Goal: Task Accomplishment & Management: Use online tool/utility

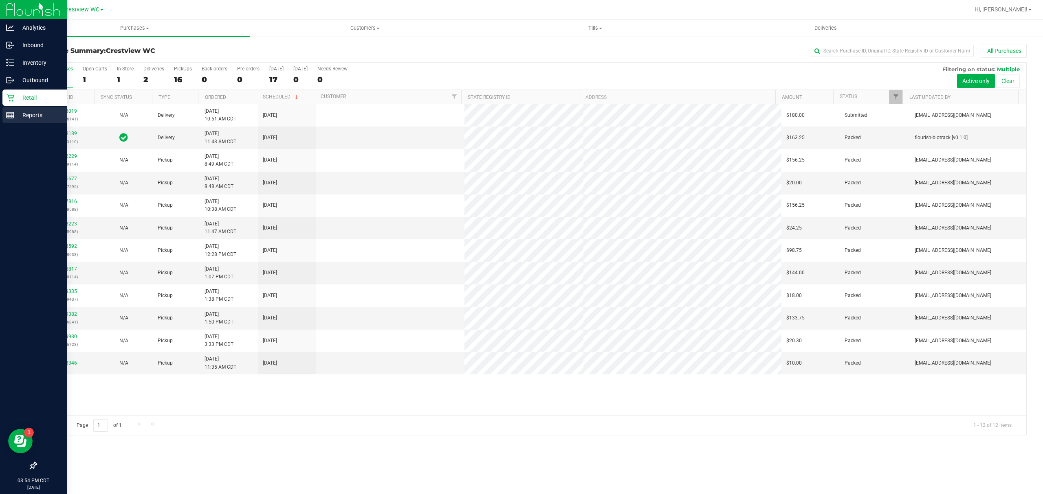
click at [11, 116] on icon at bounding box center [10, 115] width 8 height 8
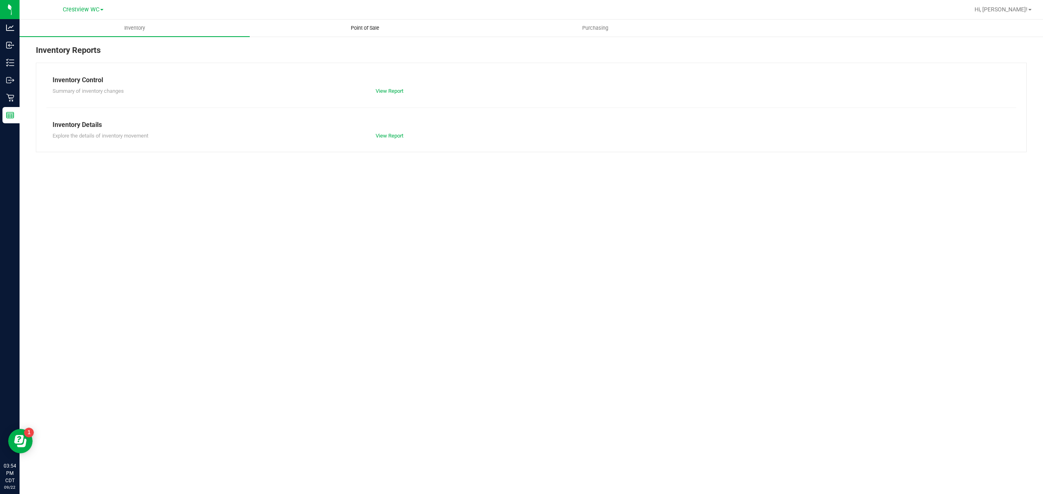
click at [345, 35] on uib-tab-heading "Point of Sale" at bounding box center [364, 28] width 229 height 16
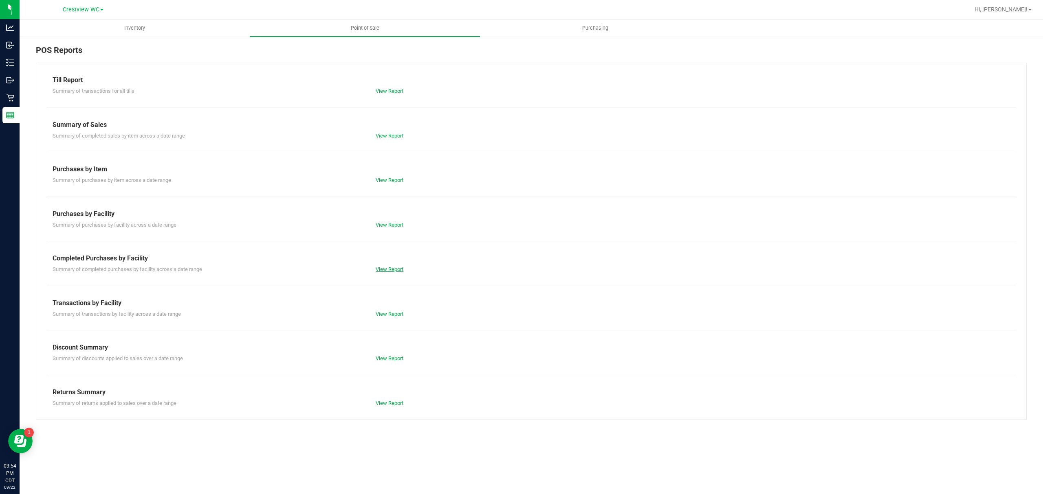
click at [385, 268] on link "View Report" at bounding box center [389, 269] width 28 height 6
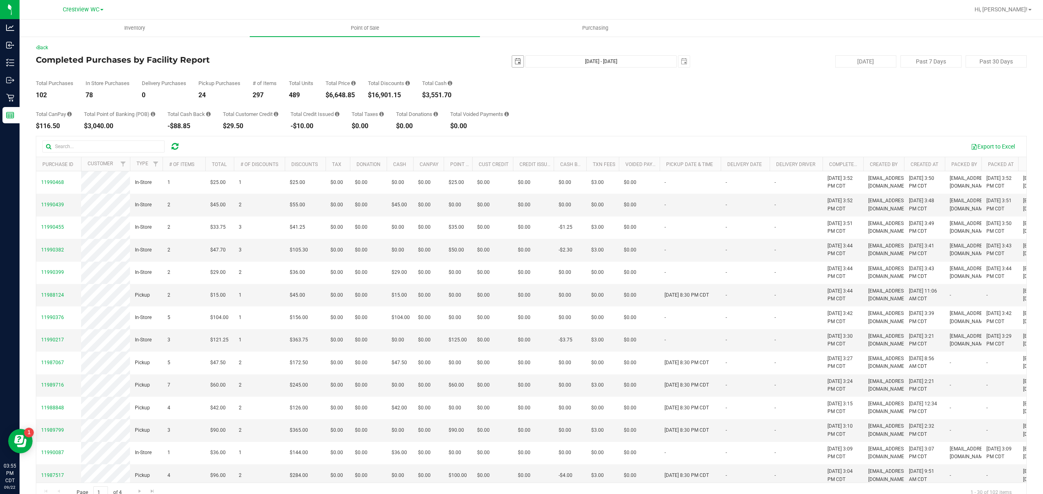
click at [514, 62] on span "select" at bounding box center [517, 61] width 7 height 7
drag, startPoint x: 508, startPoint y: 148, endPoint x: 522, endPoint y: 140, distance: 15.9
click at [510, 147] on link "21" at bounding box center [514, 144] width 12 height 13
type input "[DATE]"
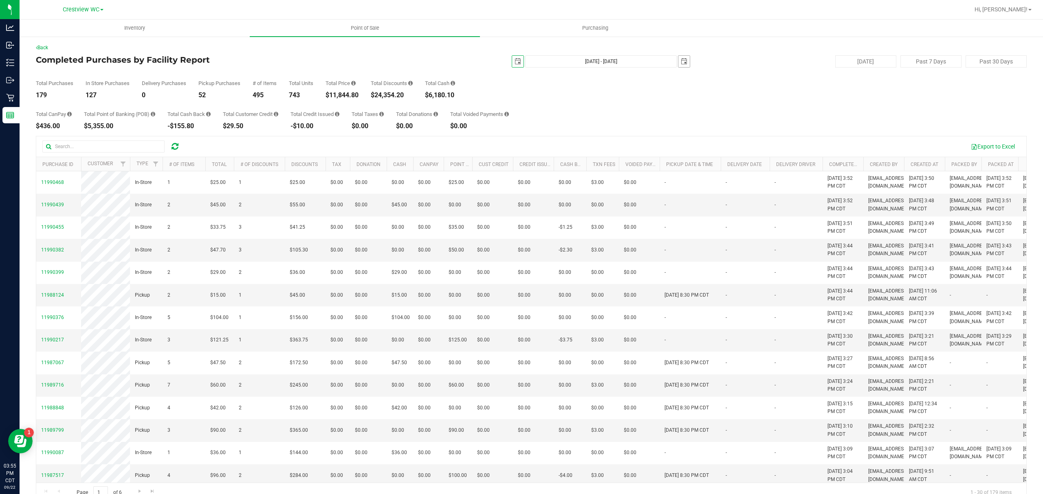
click at [678, 57] on span "select" at bounding box center [683, 61] width 11 height 11
click at [675, 143] on link "21" at bounding box center [680, 142] width 12 height 13
type input "[DATE] - [DATE]"
type input "[DATE]"
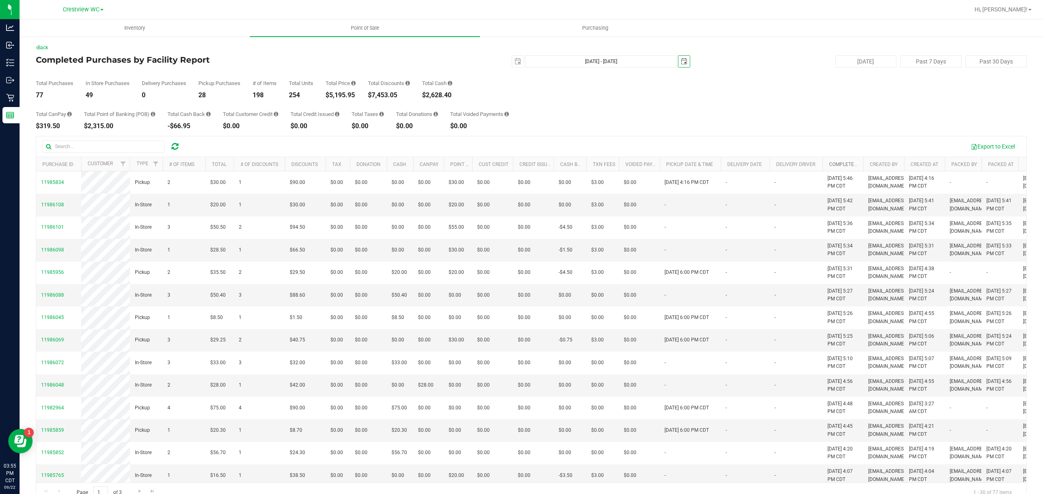
click at [841, 164] on link "Completed At" at bounding box center [846, 165] width 35 height 6
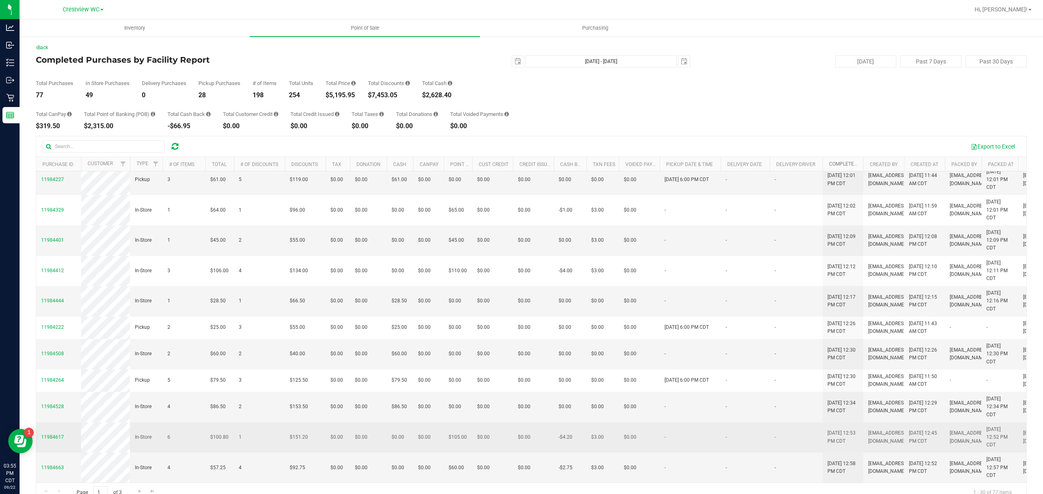
scroll to position [17, 0]
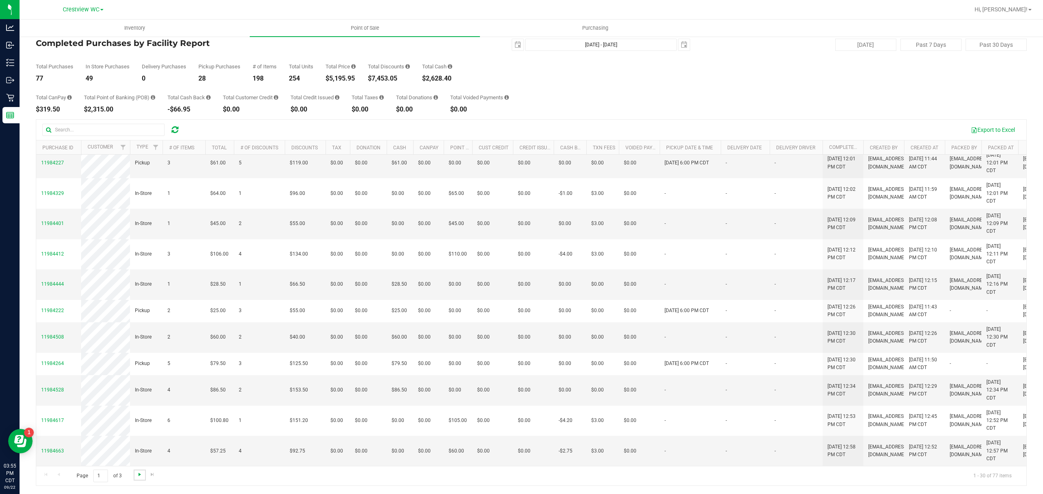
click at [139, 477] on span "Go to the next page" at bounding box center [139, 475] width 7 height 7
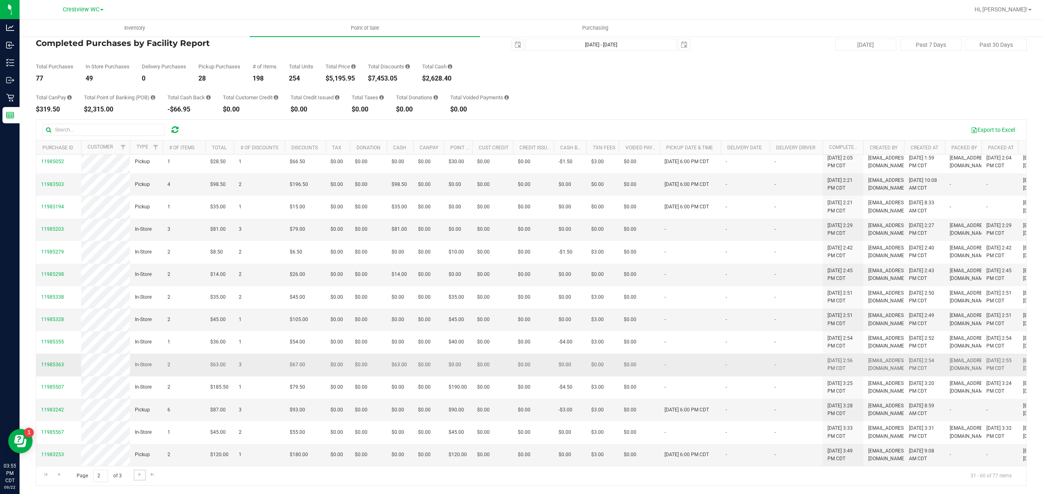
scroll to position [557, 0]
click at [137, 473] on span "Go to the next page" at bounding box center [139, 475] width 7 height 7
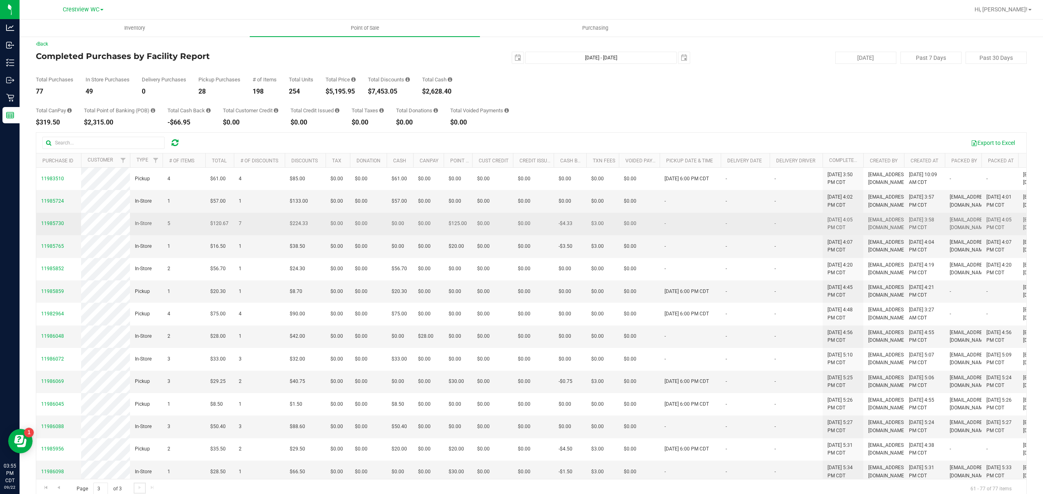
scroll to position [0, 0]
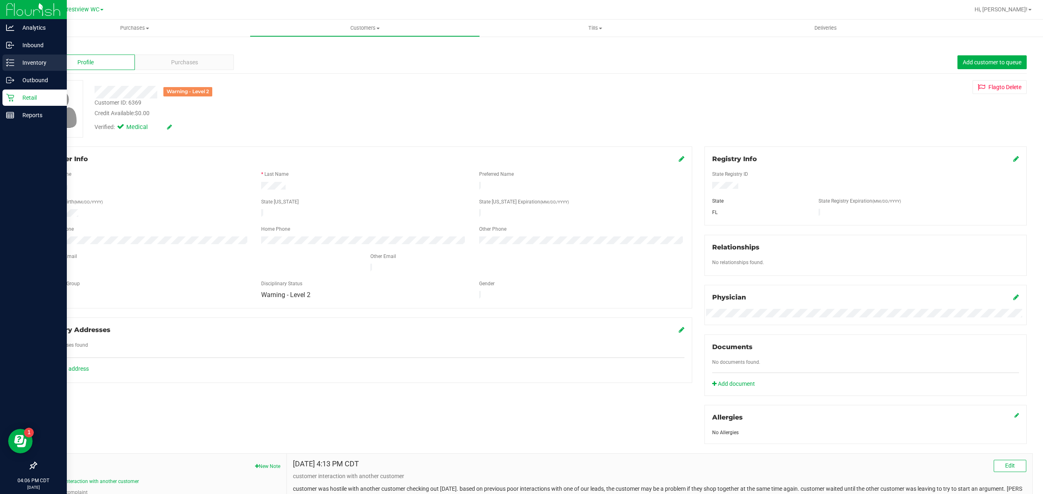
click at [12, 61] on icon at bounding box center [10, 63] width 8 height 8
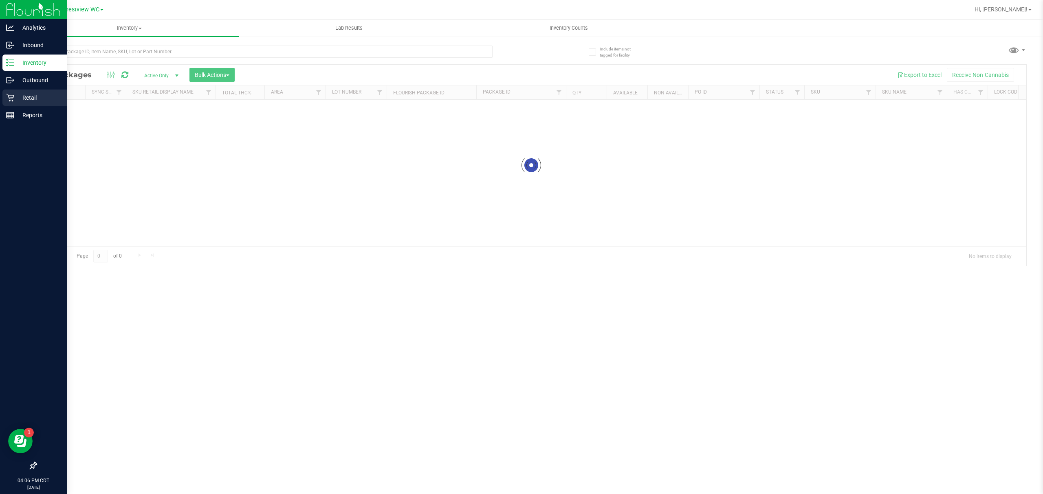
click at [13, 98] on icon at bounding box center [10, 98] width 8 height 8
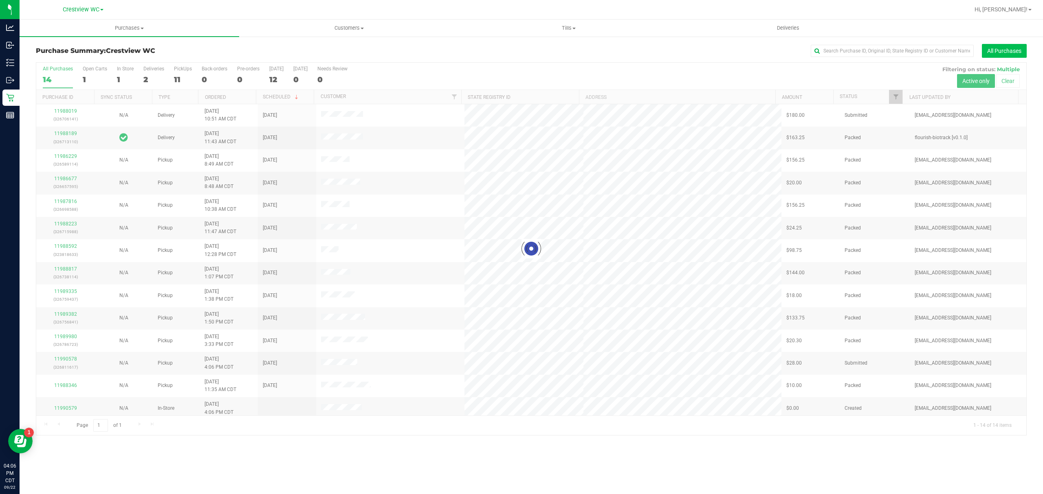
click at [990, 47] on button "All Purchases" at bounding box center [1003, 51] width 45 height 14
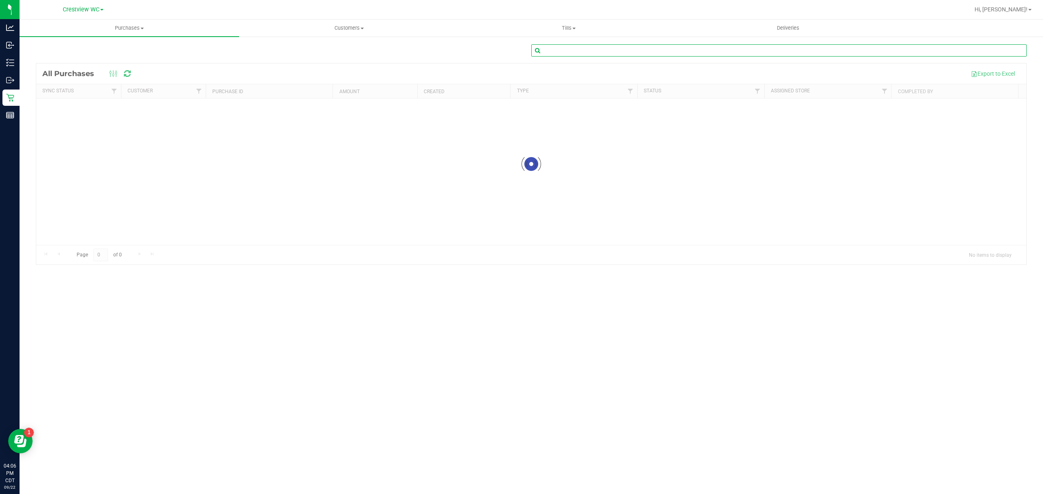
click at [560, 51] on input "text" at bounding box center [778, 50] width 495 height 12
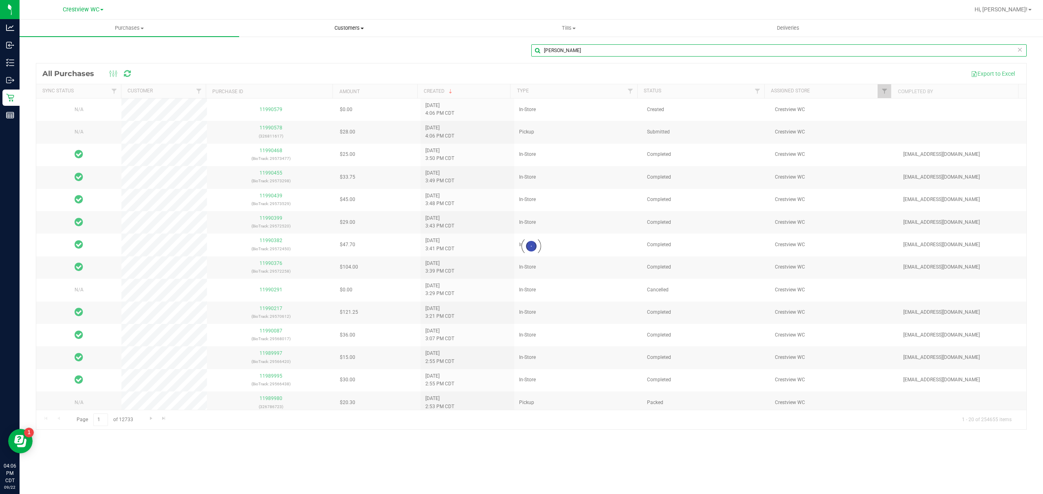
type input "[PERSON_NAME]"
click at [340, 26] on span "Customers" at bounding box center [348, 27] width 219 height 7
click at [290, 48] on span "All customers" at bounding box center [268, 49] width 59 height 7
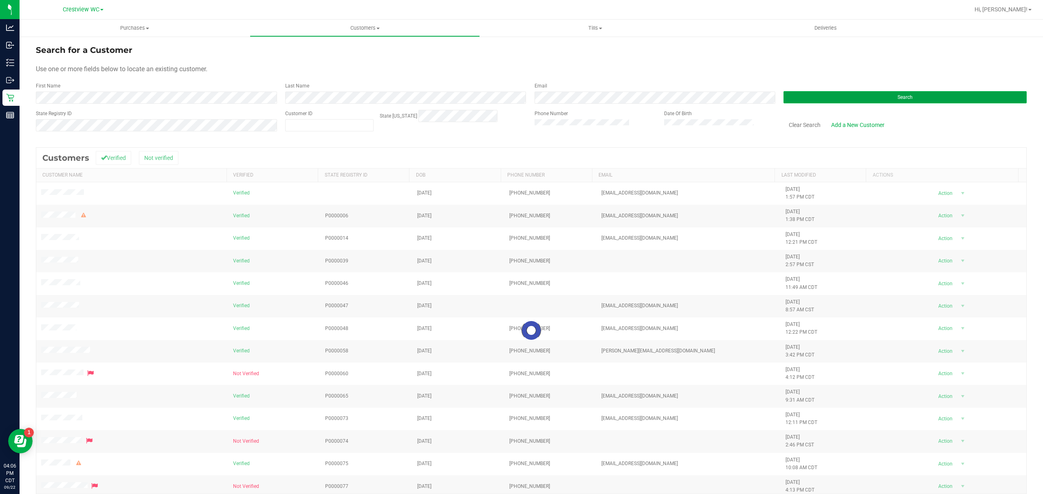
click at [820, 98] on button "Search" at bounding box center [904, 97] width 243 height 12
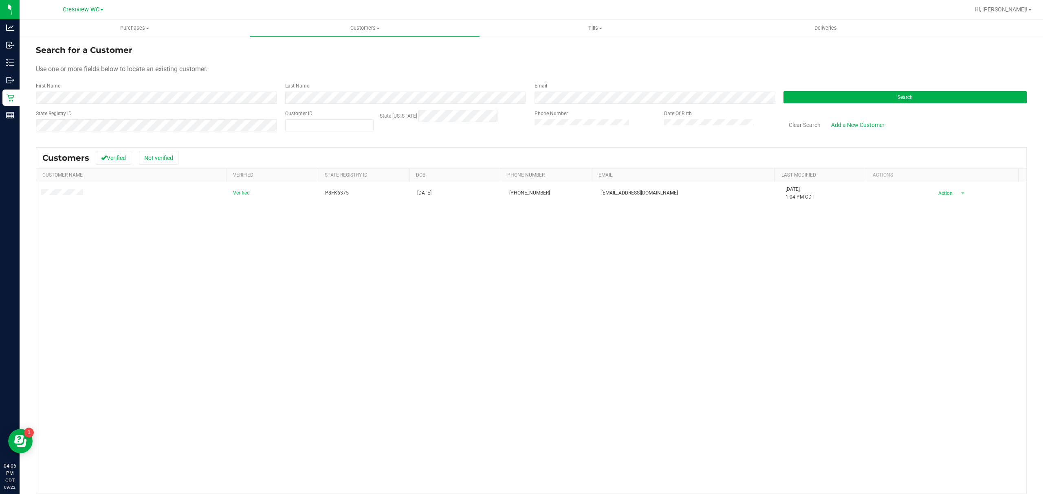
click at [217, 209] on div "Verified P8FK6375 [DATE] (850) 635-5635 [EMAIL_ADDRESS][DOMAIN_NAME] [DATE] 1:0…" at bounding box center [531, 338] width 990 height 312
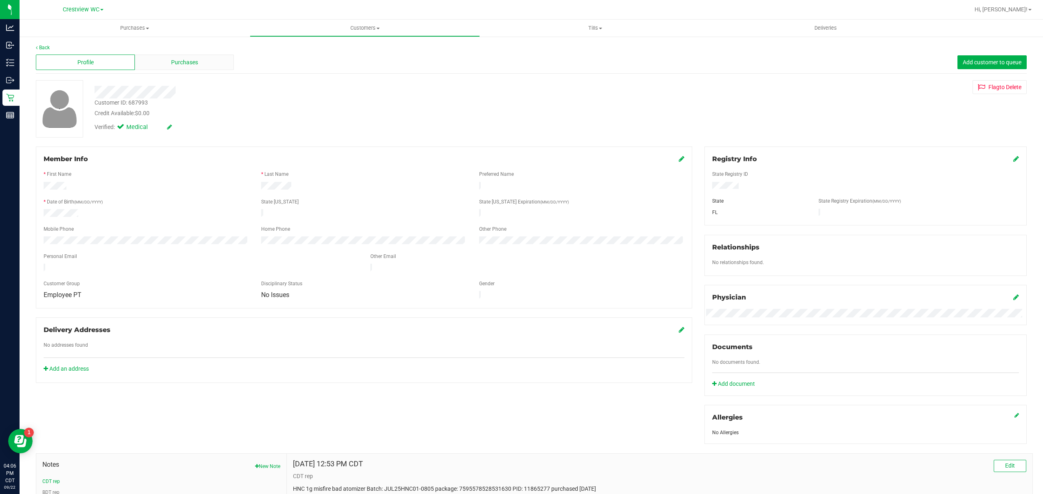
click at [195, 68] on div "Purchases" at bounding box center [184, 62] width 99 height 15
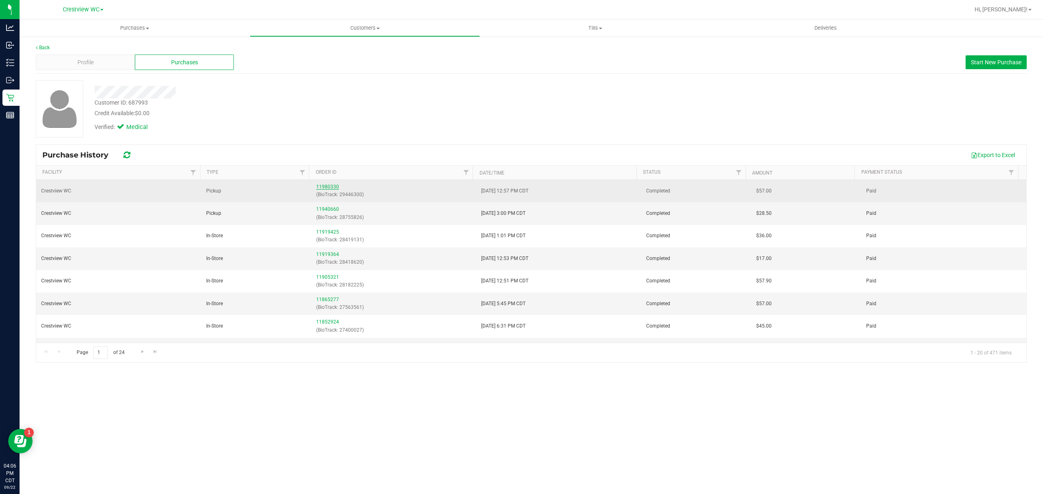
click at [327, 187] on link "11980330" at bounding box center [327, 187] width 23 height 6
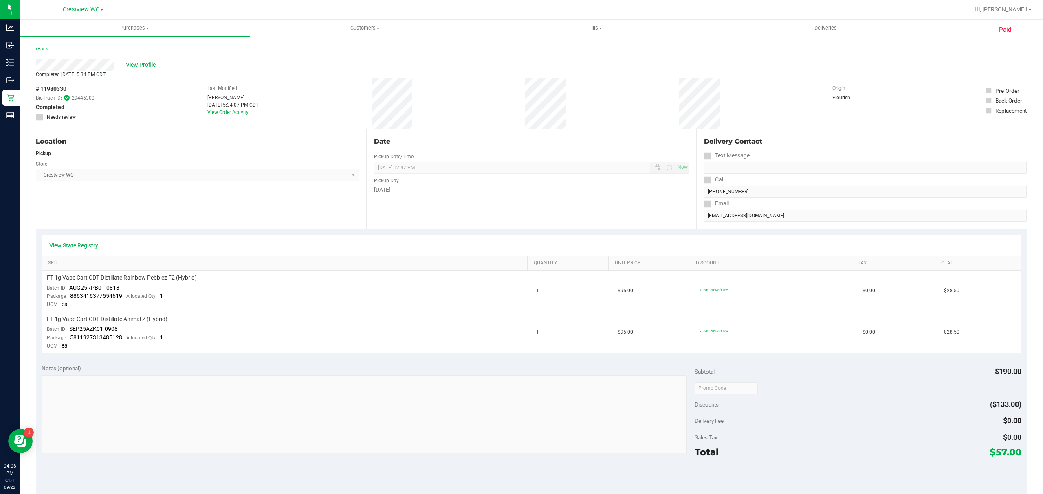
click at [82, 245] on link "View State Registry" at bounding box center [73, 245] width 49 height 8
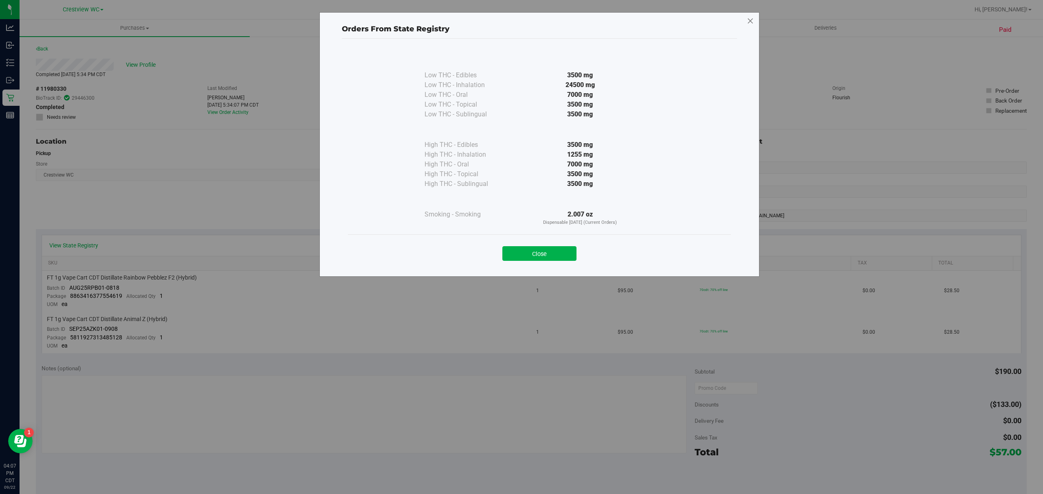
click at [750, 20] on icon at bounding box center [749, 21] width 7 height 13
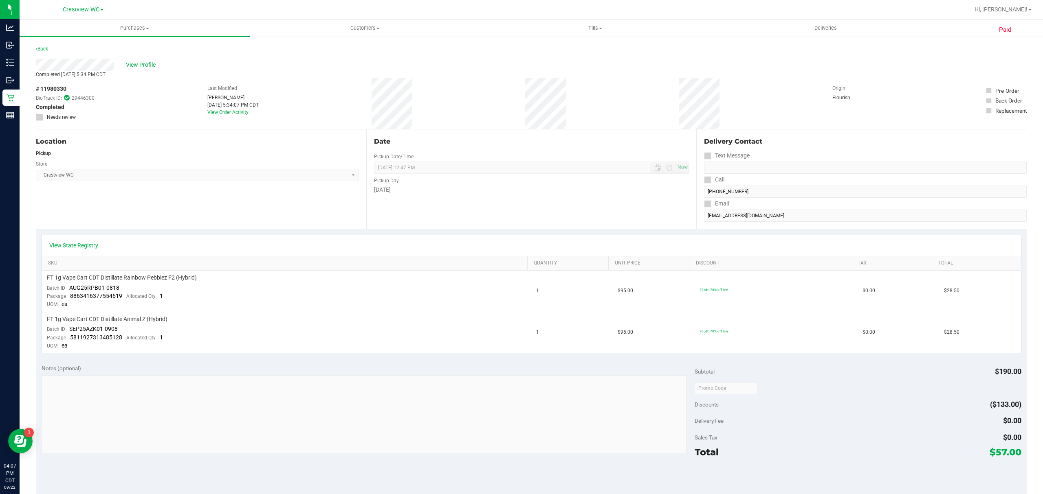
click at [505, 206] on div "Date Pickup Date/Time [DATE] Now [DATE] 12:47 PM Now Pickup Day [DATE]" at bounding box center [531, 180] width 330 height 100
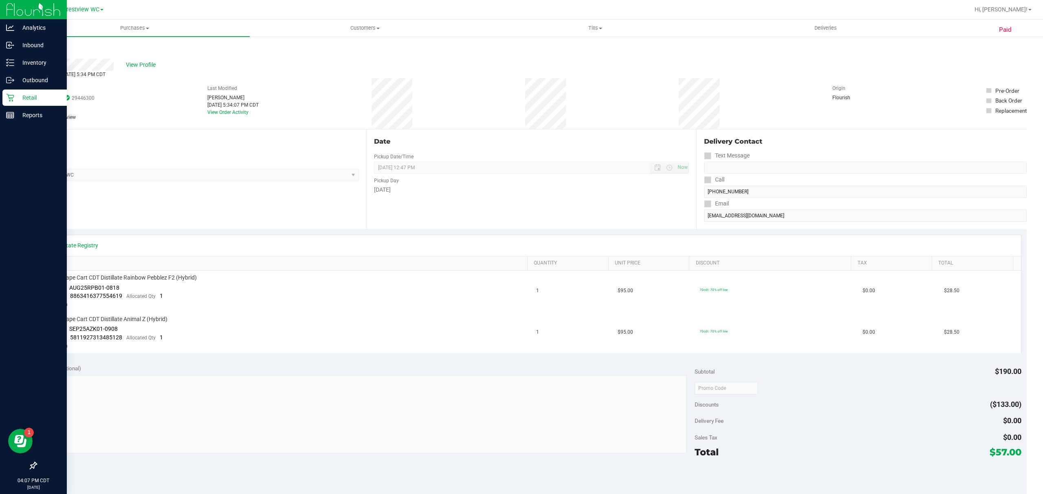
click at [5, 96] on div "Retail" at bounding box center [34, 98] width 64 height 16
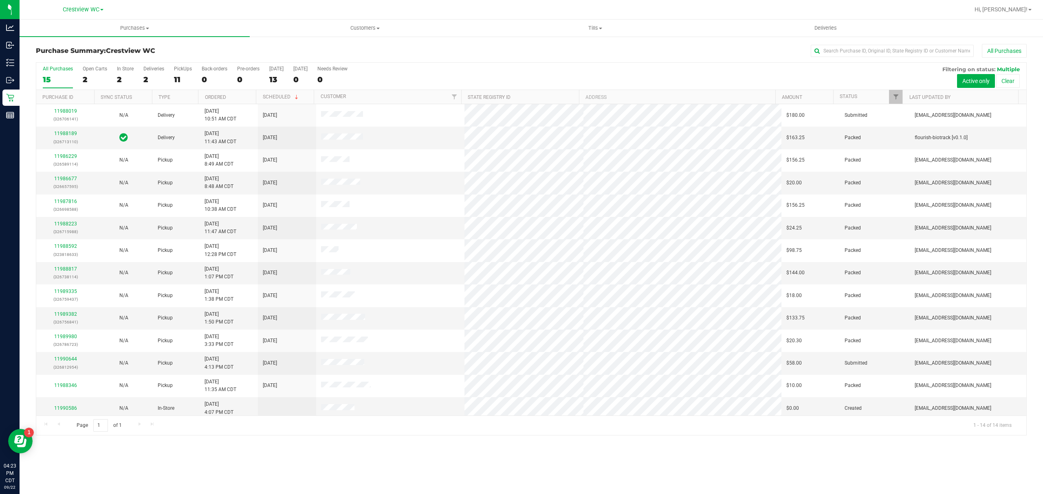
drag, startPoint x: 718, startPoint y: 0, endPoint x: 495, endPoint y: 53, distance: 229.3
click at [498, 56] on div "All Purchases" at bounding box center [696, 51] width 660 height 14
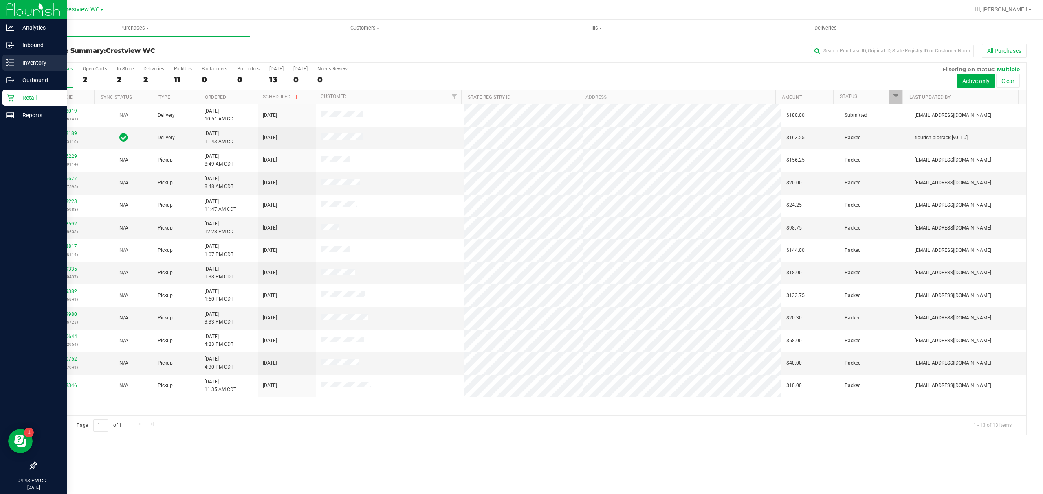
click at [18, 65] on p "Inventory" at bounding box center [38, 63] width 49 height 10
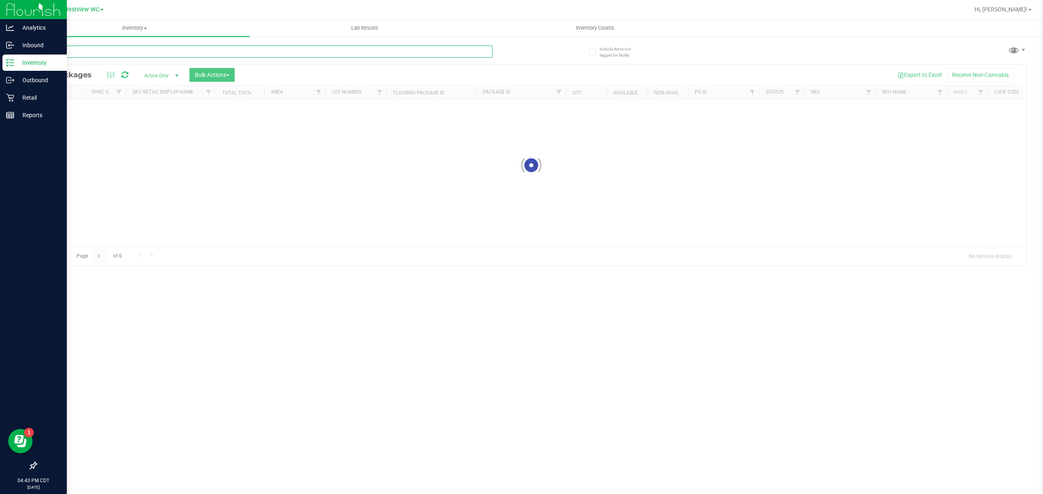
click at [146, 54] on input "text" at bounding box center [264, 52] width 457 height 12
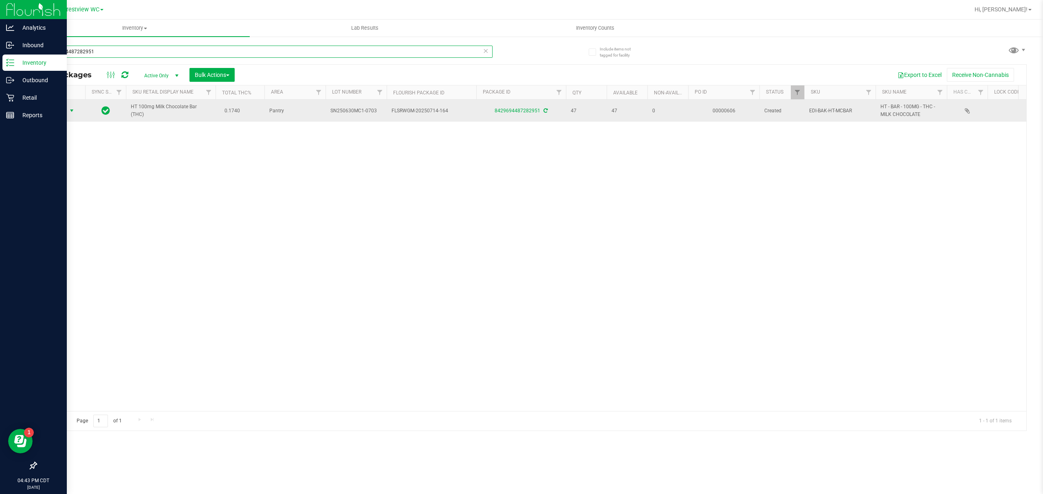
type input "8429694487282951"
click at [72, 115] on span "select" at bounding box center [72, 110] width 10 height 11
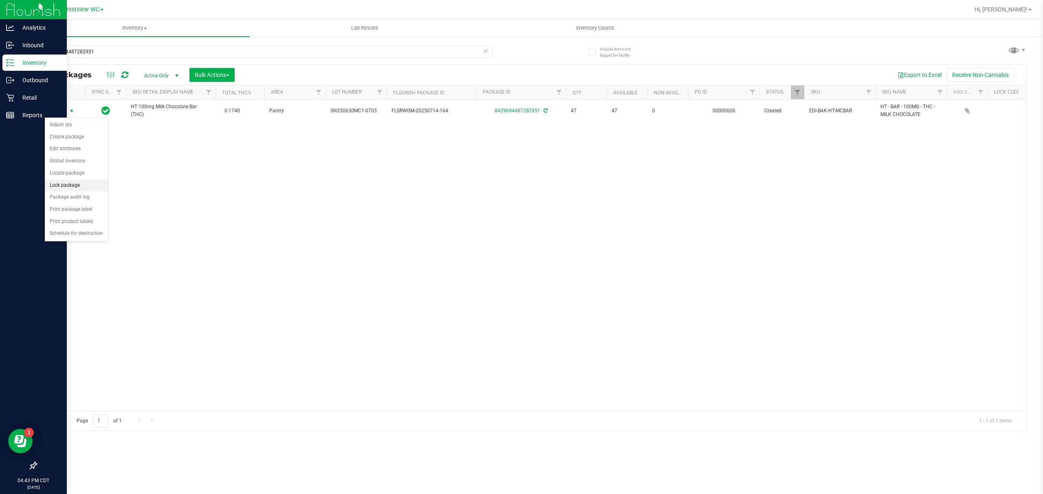
click at [79, 191] on li "Lock package" at bounding box center [76, 186] width 63 height 12
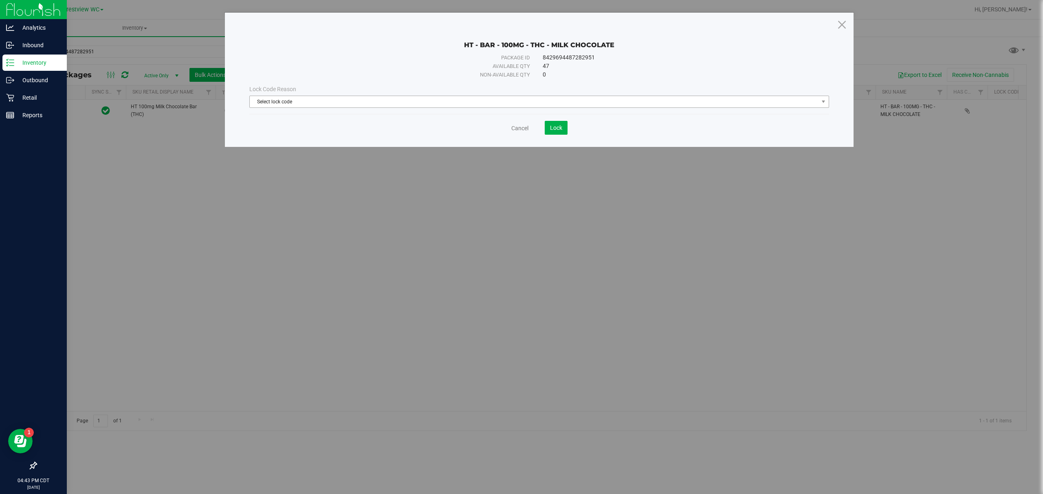
click at [370, 108] on span "Select lock code" at bounding box center [538, 102] width 579 height 12
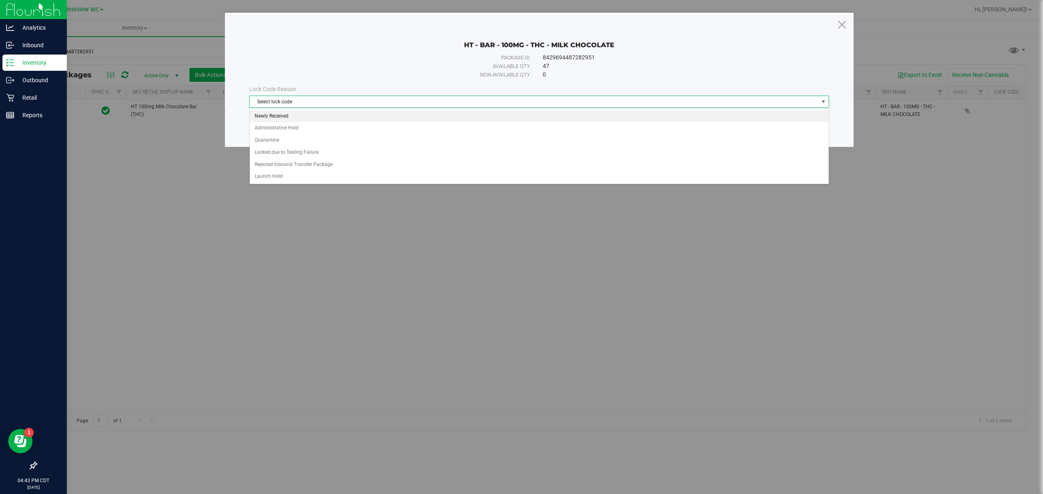
click at [360, 119] on li "Newly Received" at bounding box center [539, 116] width 578 height 12
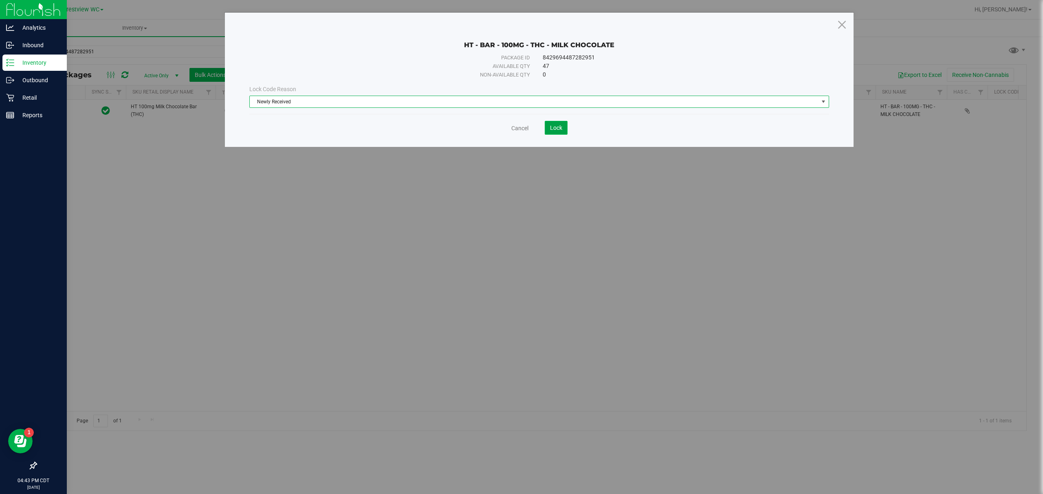
click at [553, 129] on span "Lock" at bounding box center [556, 128] width 12 height 7
